Goal: Information Seeking & Learning: Learn about a topic

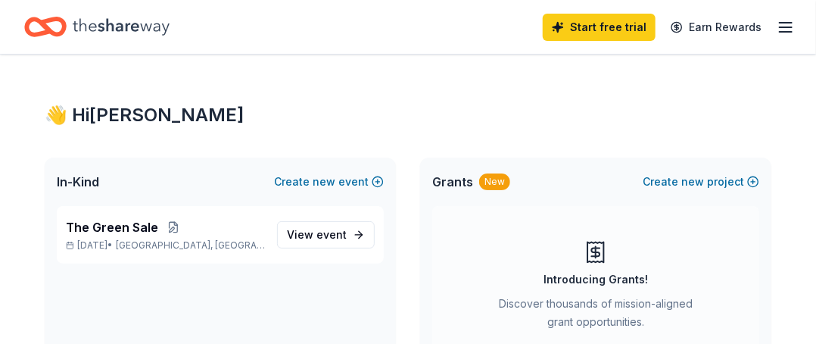
click at [617, 284] on div "Introducing Grants!" at bounding box center [595, 279] width 104 height 18
click at [131, 228] on span "The Green Sale" at bounding box center [112, 227] width 92 height 18
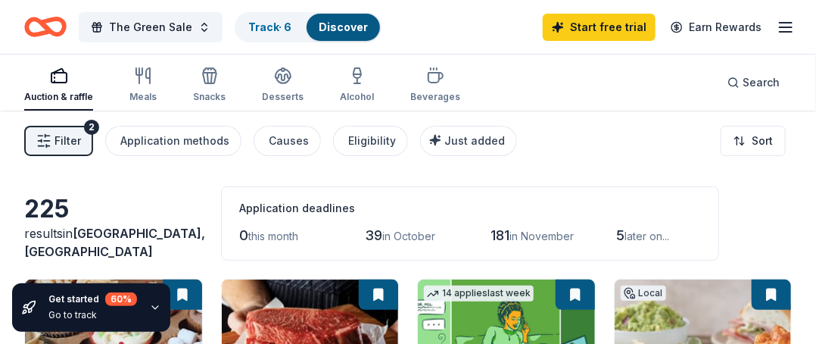
click at [514, 239] on span "in November" at bounding box center [542, 235] width 64 height 13
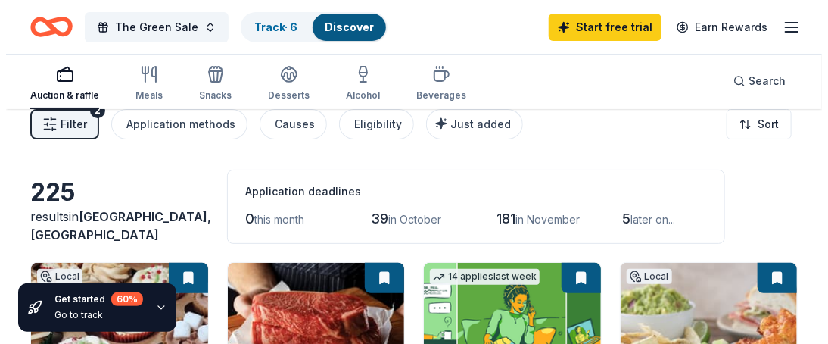
scroll to position [3, 0]
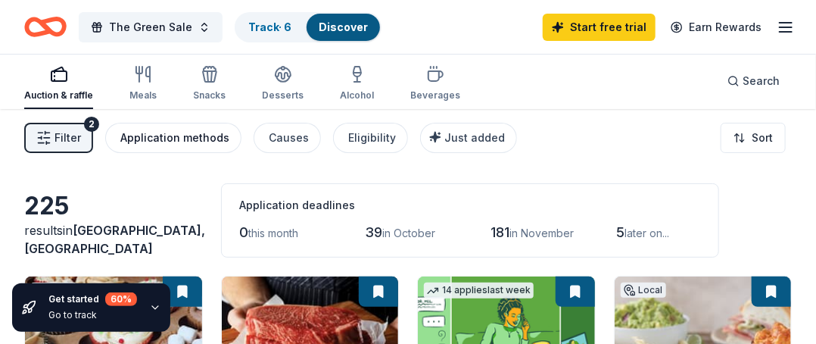
click at [160, 135] on div "Application methods" at bounding box center [174, 138] width 109 height 18
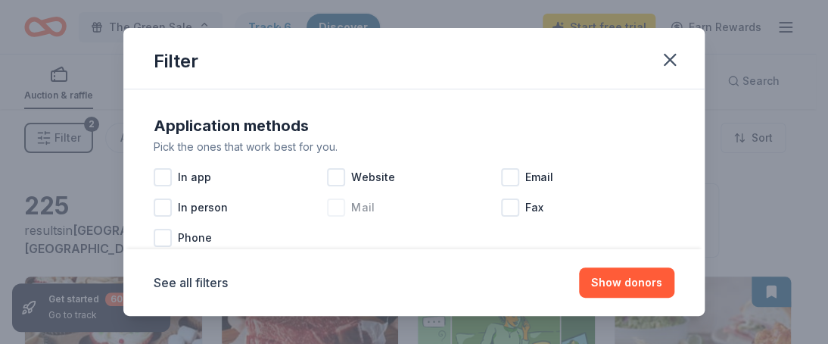
click at [336, 211] on div at bounding box center [336, 207] width 18 height 18
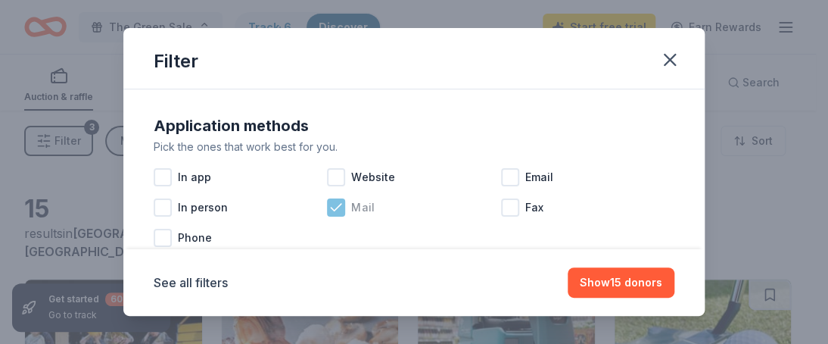
click at [336, 211] on icon at bounding box center [335, 207] width 15 height 15
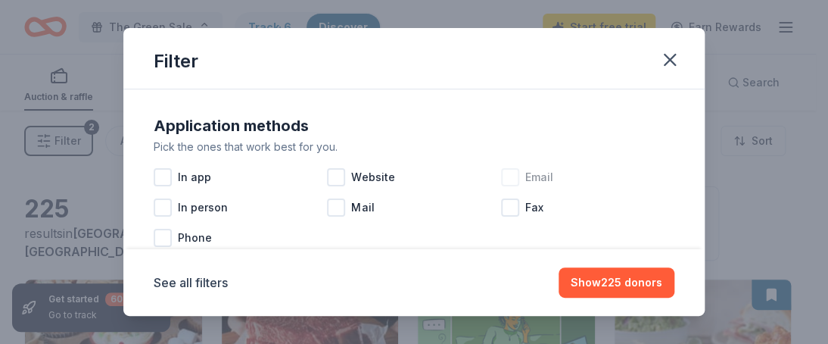
click at [502, 176] on div at bounding box center [510, 177] width 18 height 18
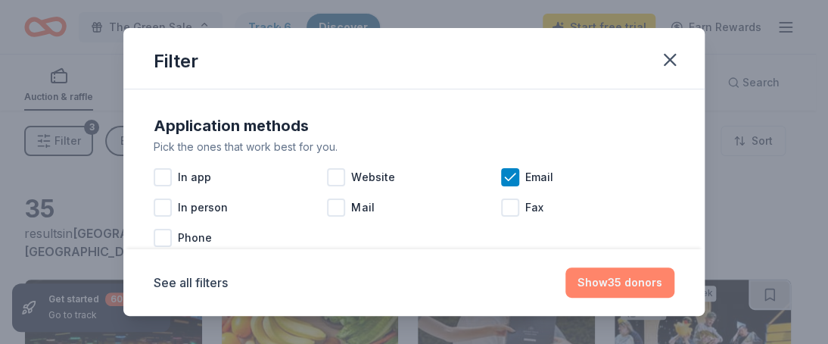
click at [588, 278] on button "Show 35 donors" at bounding box center [619, 282] width 109 height 30
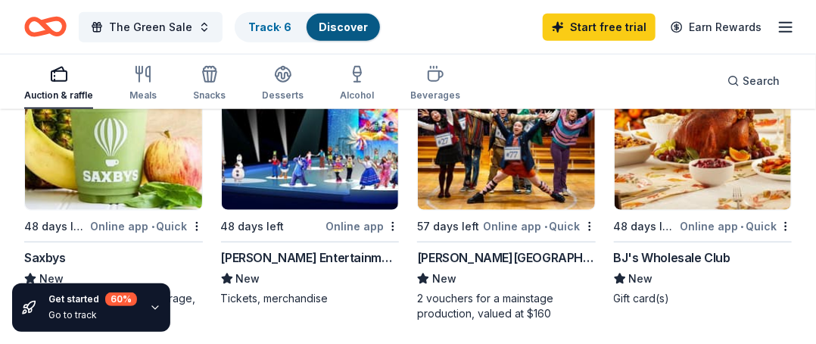
scroll to position [499, 0]
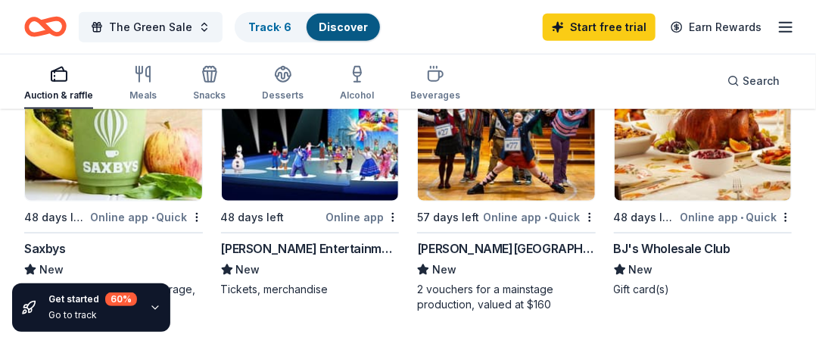
click at [710, 133] on img at bounding box center [702, 129] width 177 height 144
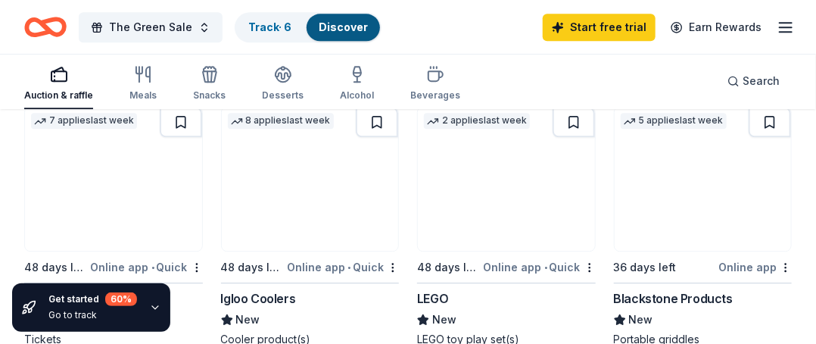
scroll to position [1397, 0]
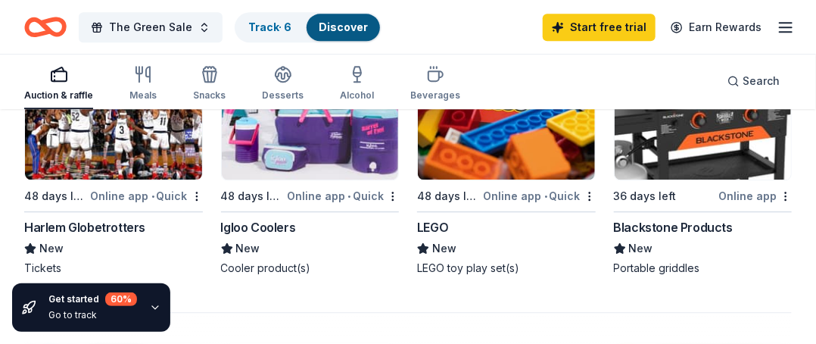
drag, startPoint x: 826, startPoint y: 253, endPoint x: 554, endPoint y: 281, distance: 273.7
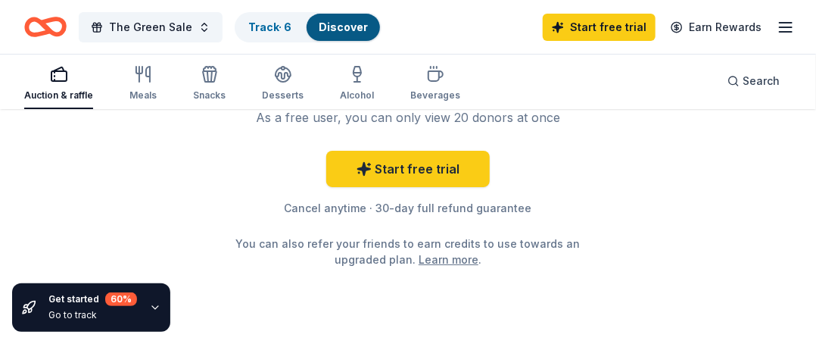
scroll to position [1926, 0]
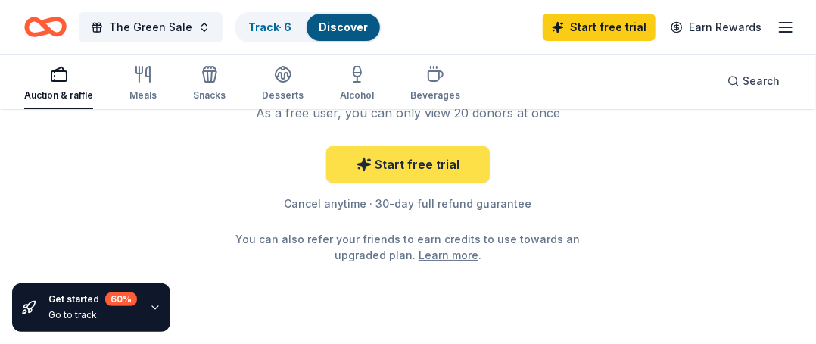
click at [437, 166] on link "Start free trial" at bounding box center [407, 164] width 163 height 36
click at [437, 160] on link "Start free trial" at bounding box center [407, 164] width 163 height 36
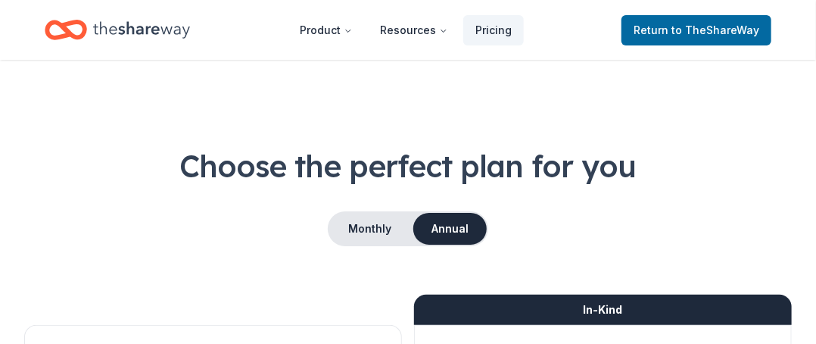
click at [445, 226] on button "Annual" at bounding box center [449, 229] width 73 height 32
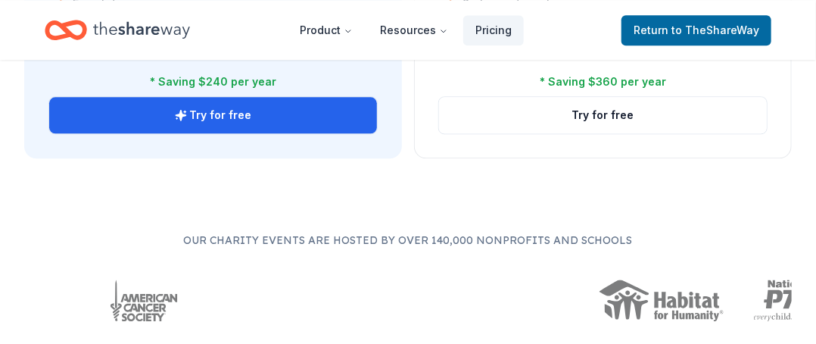
scroll to position [1307, 0]
